Goal: Complete application form

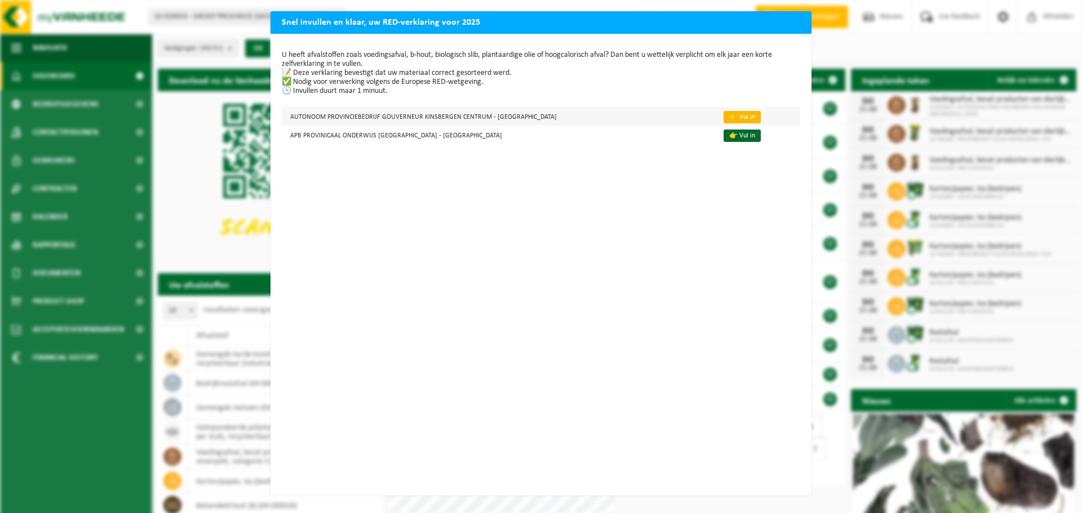
click at [725, 117] on link "👉 Vul in" at bounding box center [741, 117] width 37 height 12
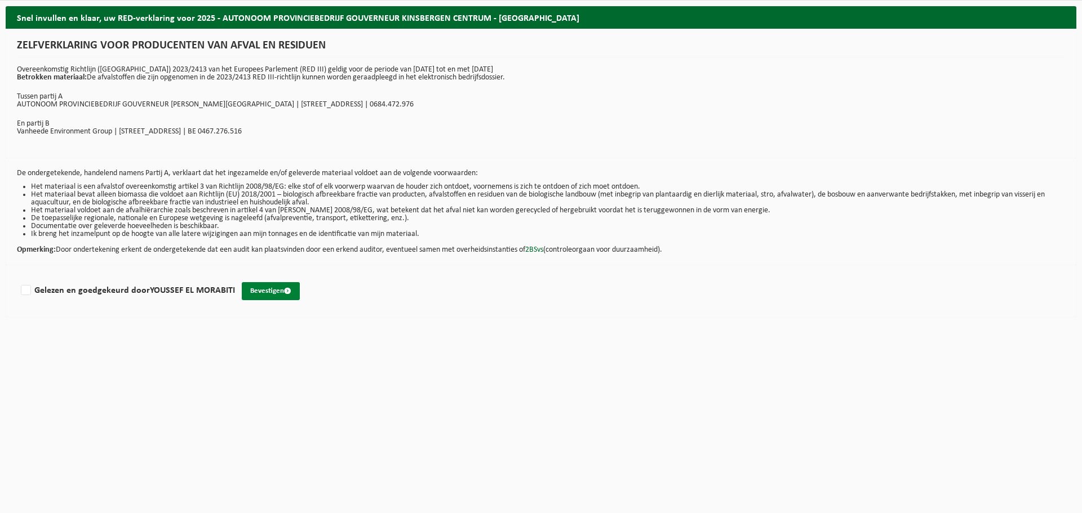
click at [255, 287] on button "Bevestigen" at bounding box center [271, 291] width 58 height 18
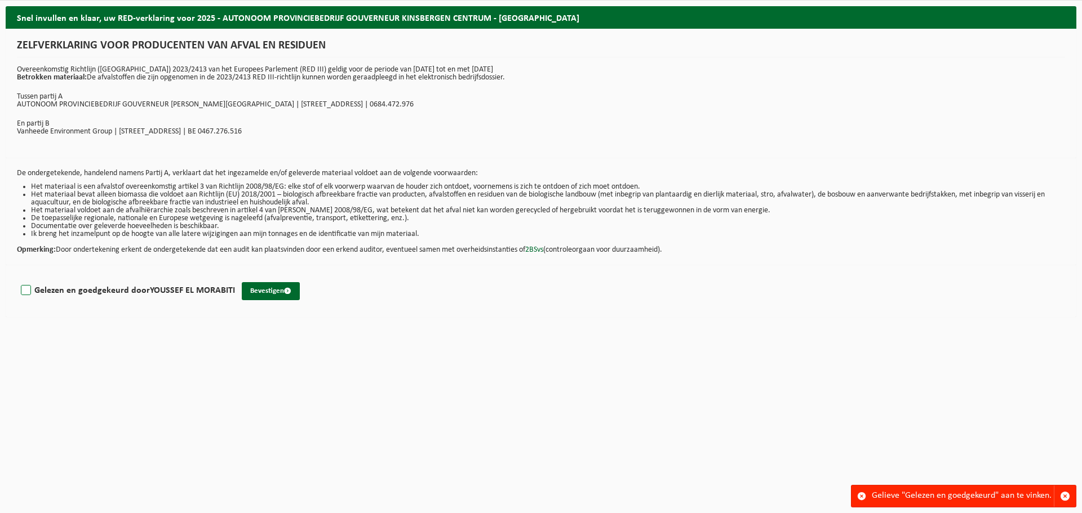
click at [26, 286] on label "Gelezen en goedgekeurd door YOUSSEF EL MORABITI" at bounding box center [127, 290] width 216 height 17
click at [235, 277] on input "Gelezen en goedgekeurd door YOUSSEF EL MORABITI" at bounding box center [235, 276] width 1 height 1
checkbox input "true"
click at [269, 288] on button "Bevestigen" at bounding box center [271, 291] width 58 height 18
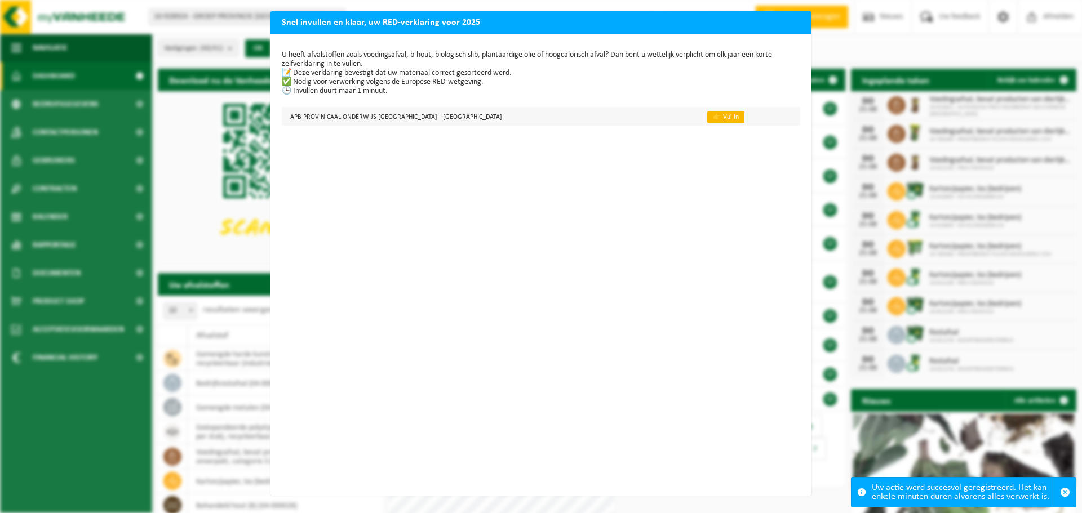
click at [707, 117] on link "👉 Vul in" at bounding box center [725, 117] width 37 height 12
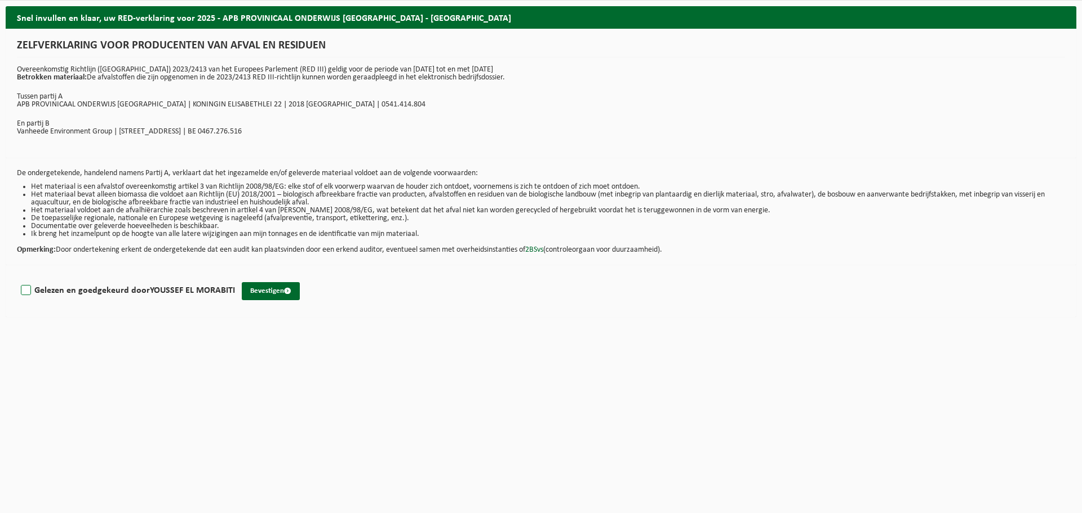
click at [25, 291] on label "Gelezen en goedgekeurd door YOUSSEF EL MORABITI" at bounding box center [127, 290] width 216 height 17
click at [235, 277] on input "Gelezen en goedgekeurd door YOUSSEF EL MORABITI" at bounding box center [235, 276] width 1 height 1
checkbox input "true"
click at [272, 287] on button "Bevestigen" at bounding box center [271, 291] width 58 height 18
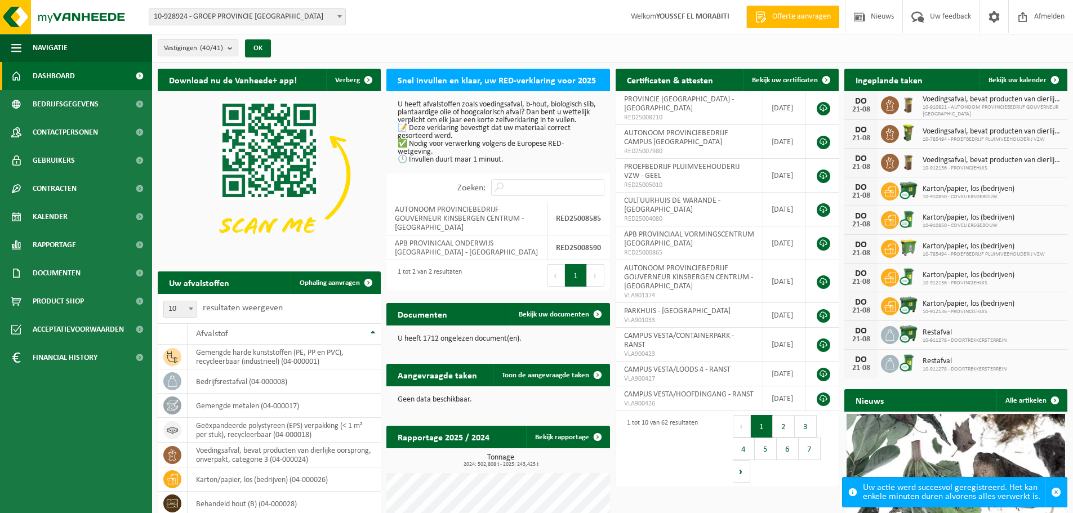
click at [335, 17] on span at bounding box center [339, 16] width 11 height 15
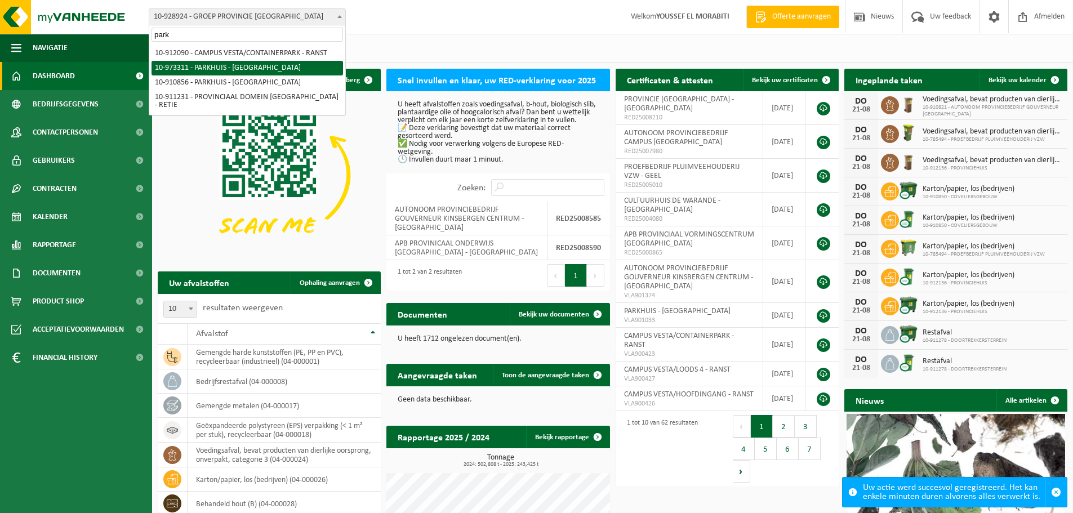
type input "park"
select select "156890"
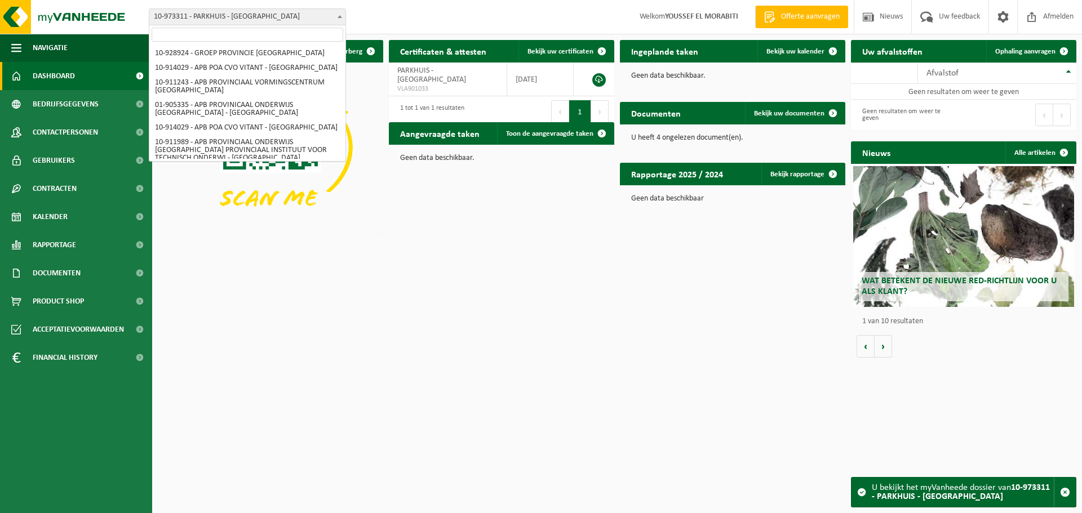
click at [333, 18] on span "10-973311 - PARKHUIS - [GEOGRAPHIC_DATA]" at bounding box center [247, 17] width 196 height 16
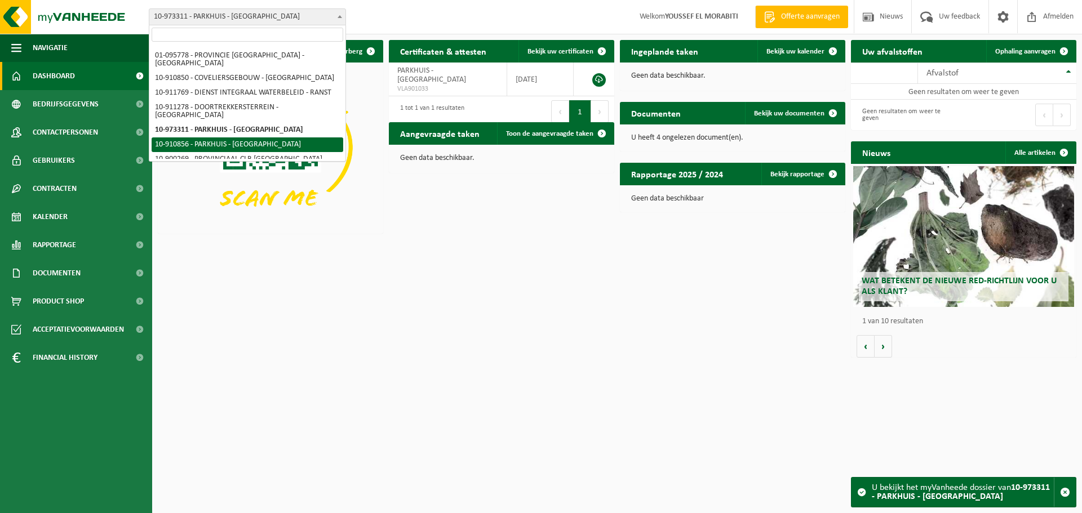
select select "124803"
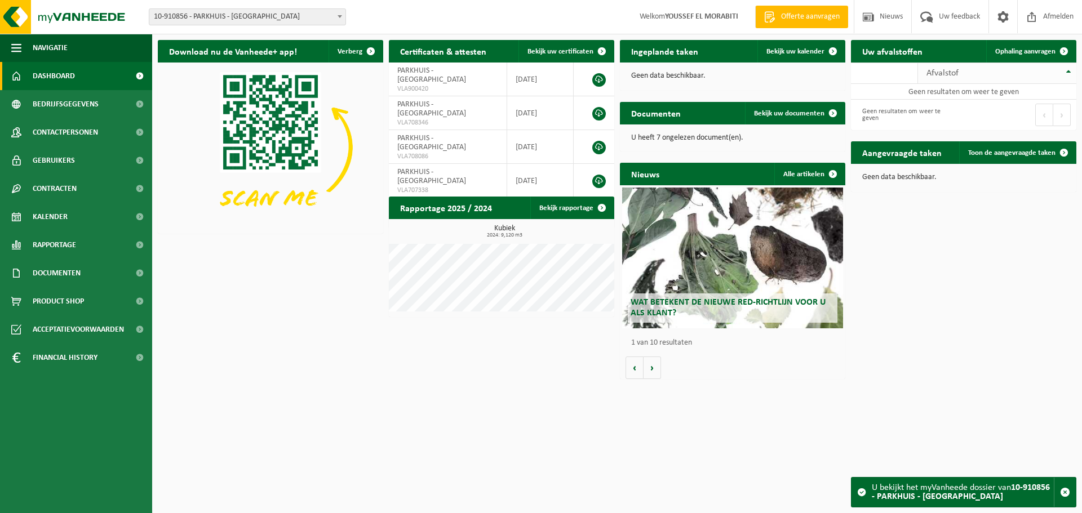
click at [1065, 71] on th "Afvalstof" at bounding box center [997, 73] width 158 height 21
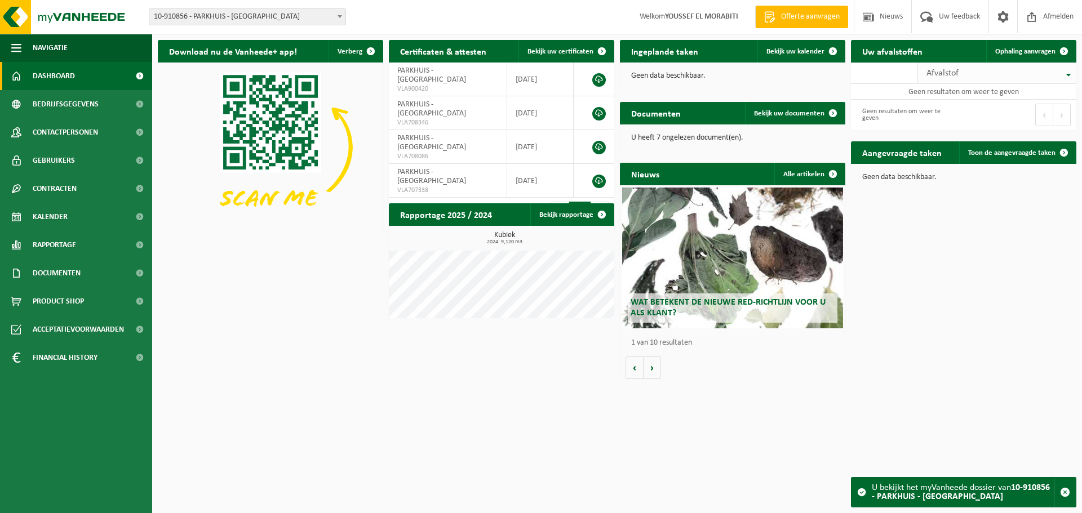
click at [1065, 71] on th "Afvalstof" at bounding box center [997, 73] width 158 height 21
click at [299, 16] on span "10-910856 - PARKHUIS - [GEOGRAPHIC_DATA]" at bounding box center [247, 17] width 196 height 16
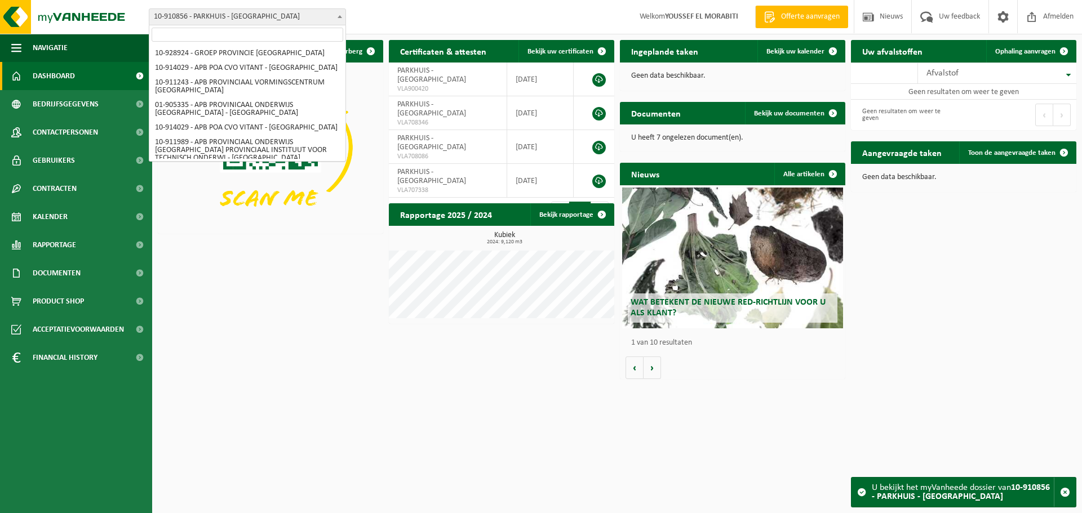
scroll to position [483, 0]
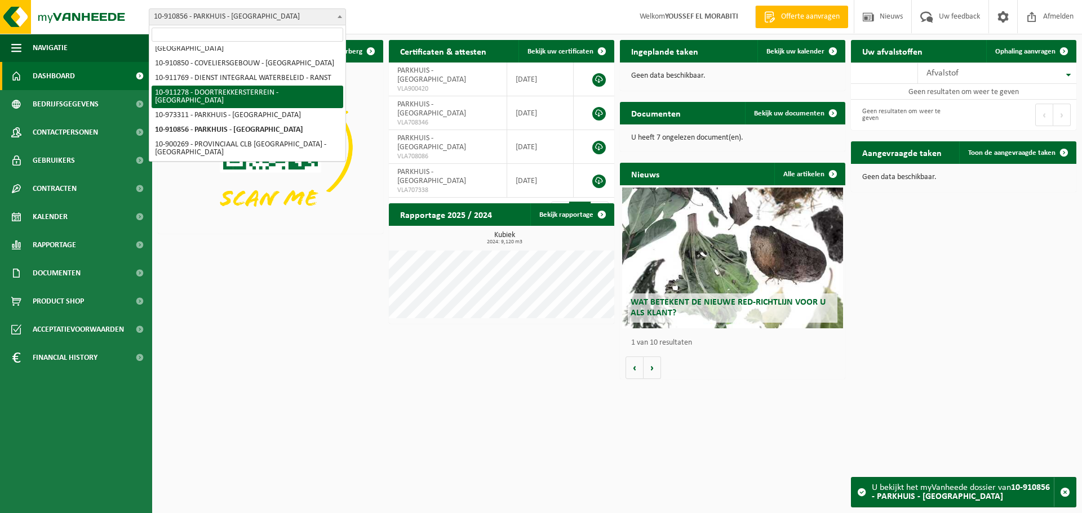
select select "125040"
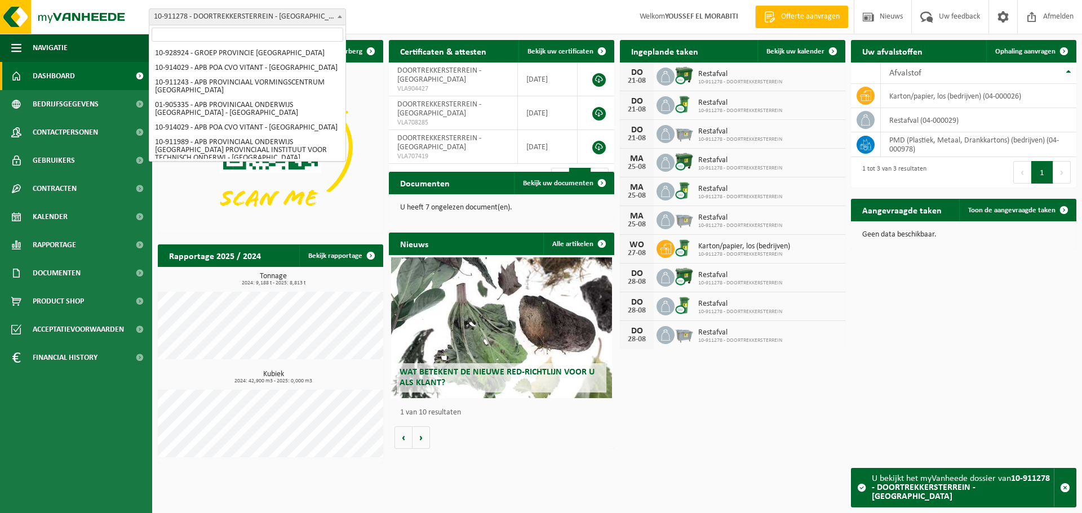
click at [337, 17] on b at bounding box center [339, 16] width 5 height 3
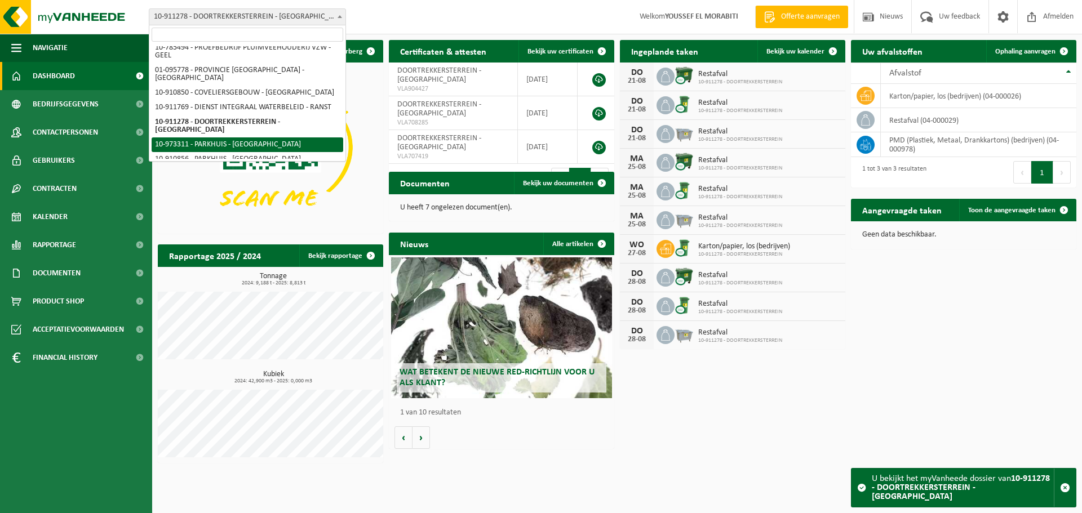
select select "156890"
